Goal: Check status: Check status

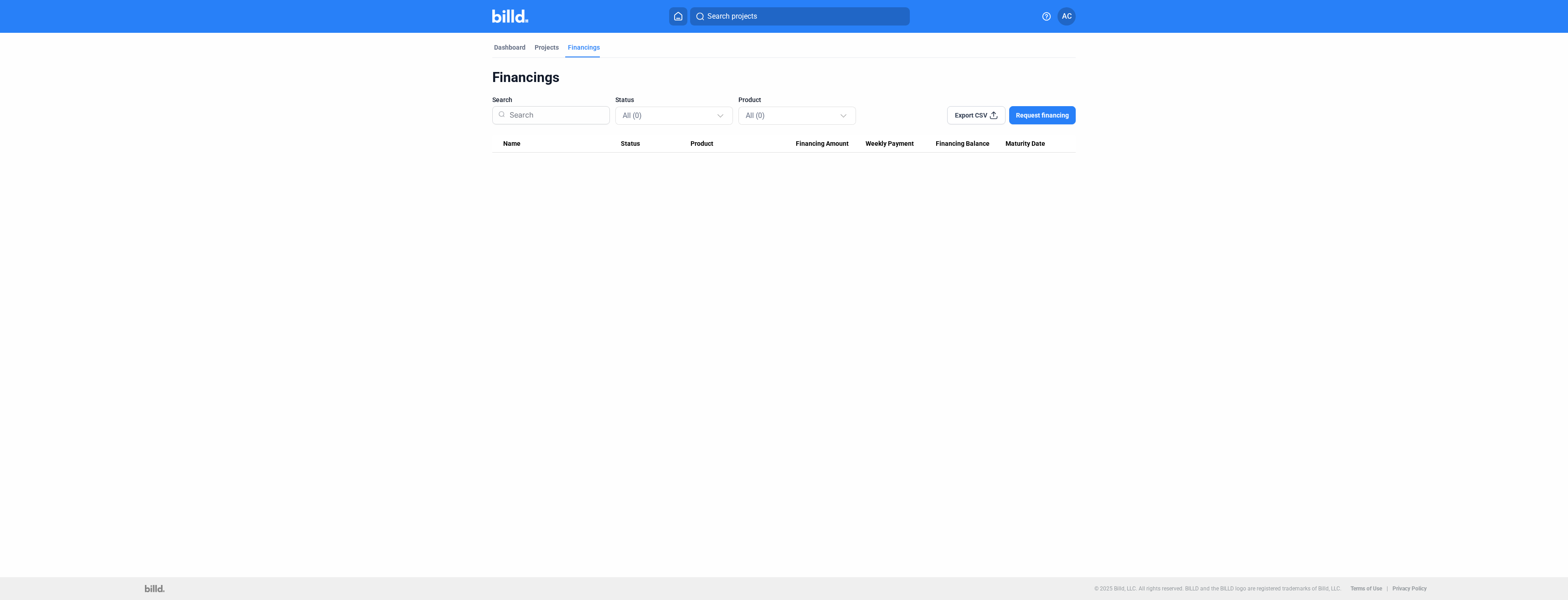
click at [199, 533] on div "Dashboard Projects Financings Financings Search Status All (0) Product All (0) …" at bounding box center [784, 305] width 1568 height 544
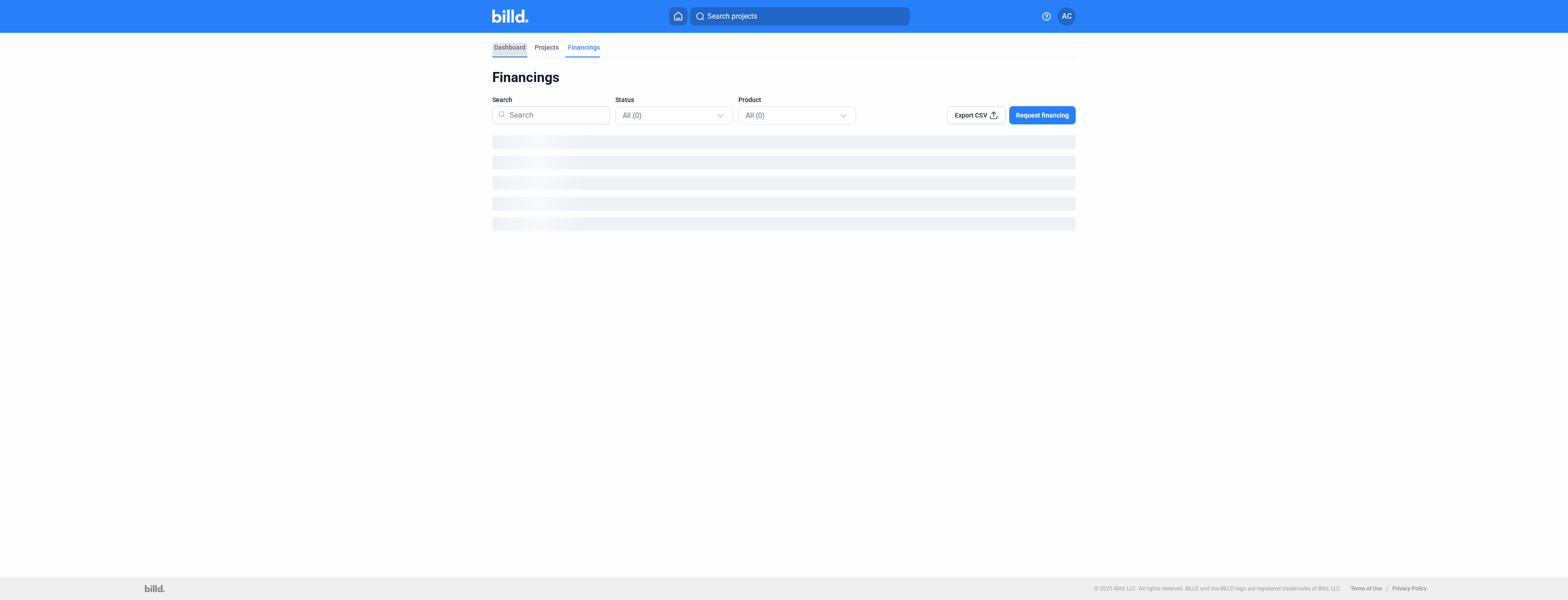
click at [519, 49] on div "Dashboard" at bounding box center [510, 47] width 32 height 9
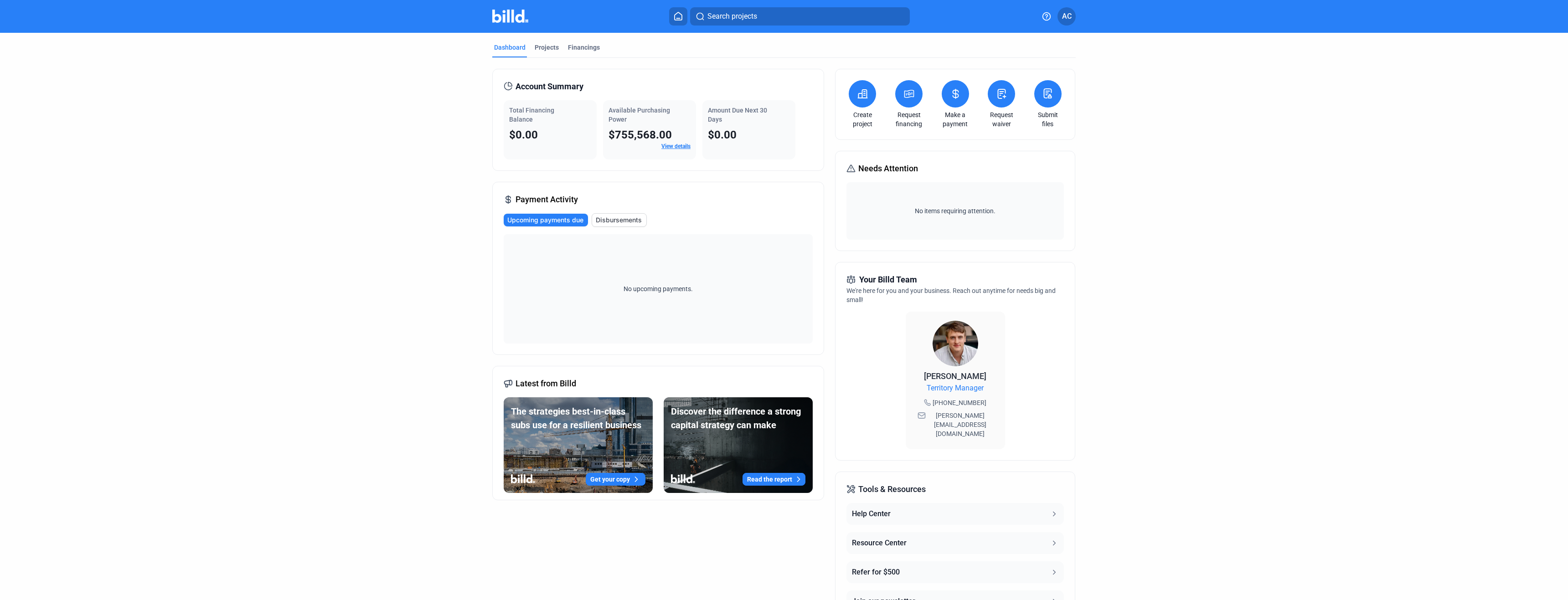
click at [674, 145] on link "View details" at bounding box center [676, 146] width 30 height 6
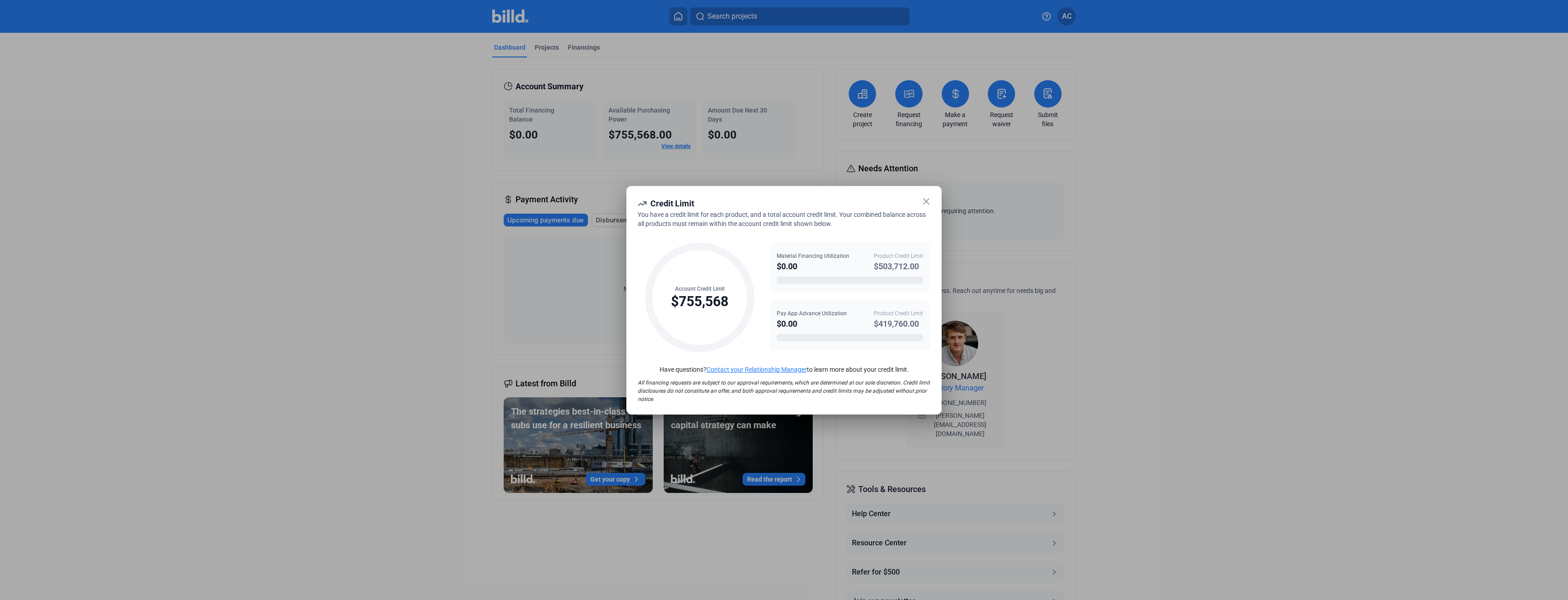
click at [924, 199] on icon at bounding box center [926, 202] width 5 height 5
